Goal: Transaction & Acquisition: Download file/media

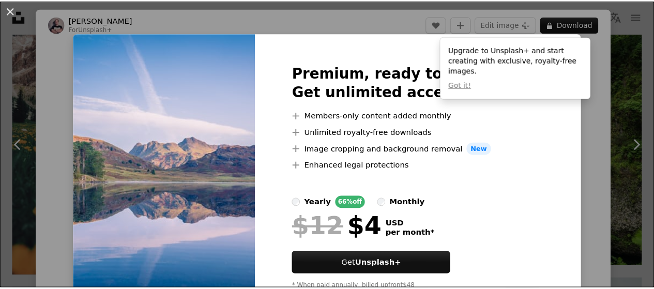
scroll to position [0, 308]
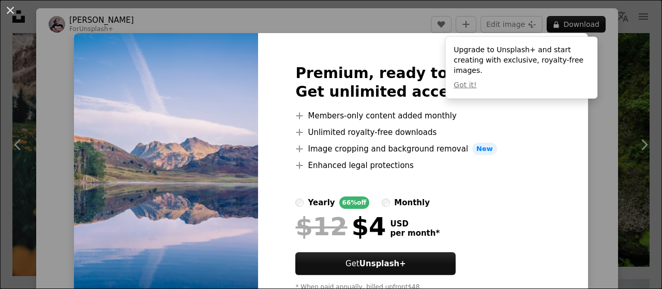
click at [604, 134] on div "An X shape Premium, ready to use images. Get unlimited access. A plus sign Memb…" at bounding box center [331, 144] width 662 height 289
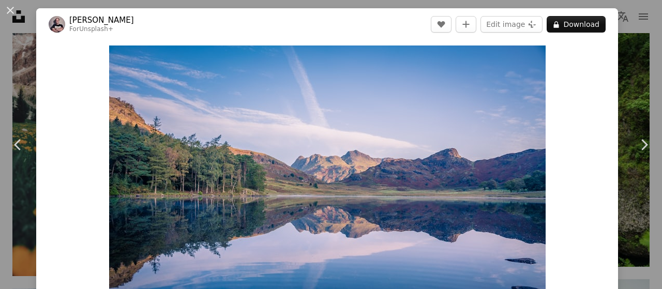
click at [14, 12] on button "An X shape" at bounding box center [10, 10] width 12 height 12
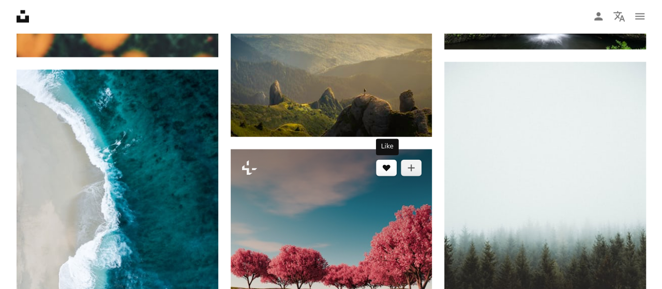
scroll to position [1085, 0]
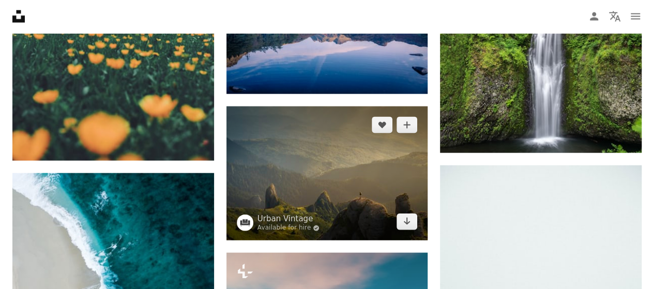
click at [344, 143] on img at bounding box center [327, 173] width 202 height 134
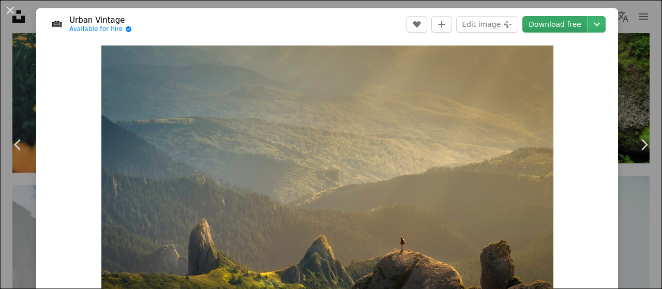
click at [557, 21] on link "Download free" at bounding box center [554, 24] width 65 height 17
click at [642, 72] on div "An X shape Chevron left Chevron right Urban Vintage Available for hire A checkm…" at bounding box center [331, 144] width 662 height 289
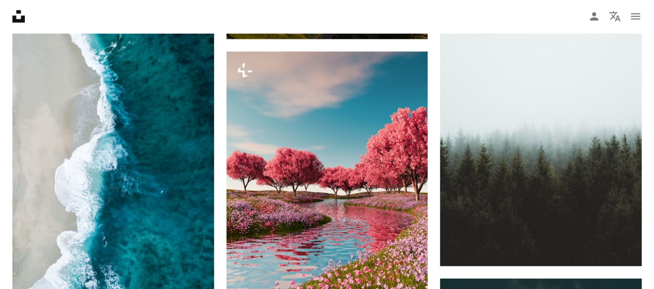
scroll to position [1344, 0]
